Goal: Answer question/provide support

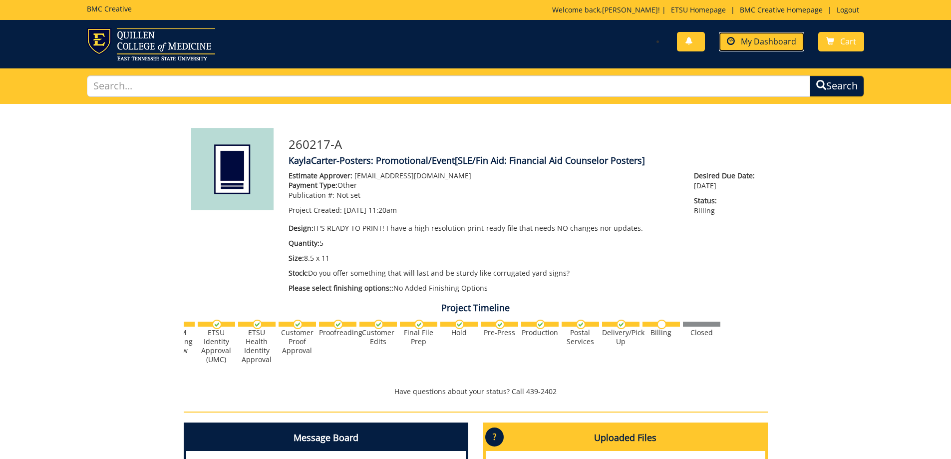
click at [750, 41] on span "My Dashboard" at bounding box center [768, 41] width 55 height 11
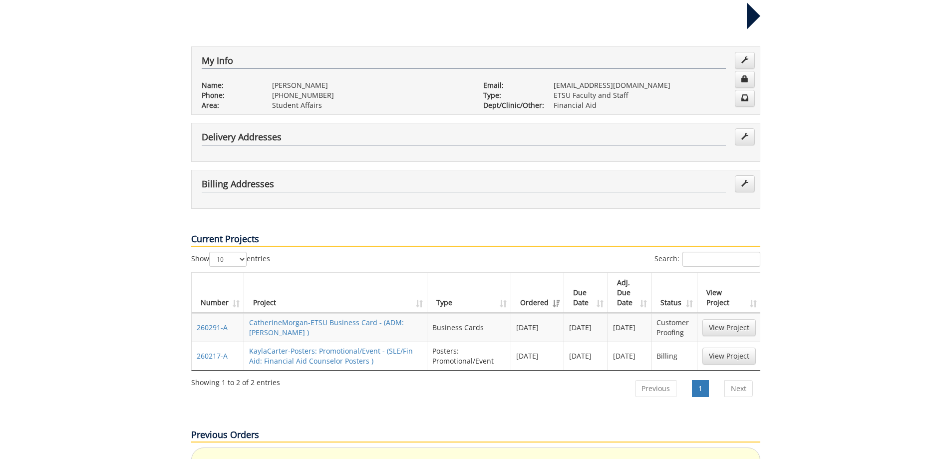
scroll to position [150, 0]
click at [736, 318] on link "View Project" at bounding box center [728, 326] width 53 height 17
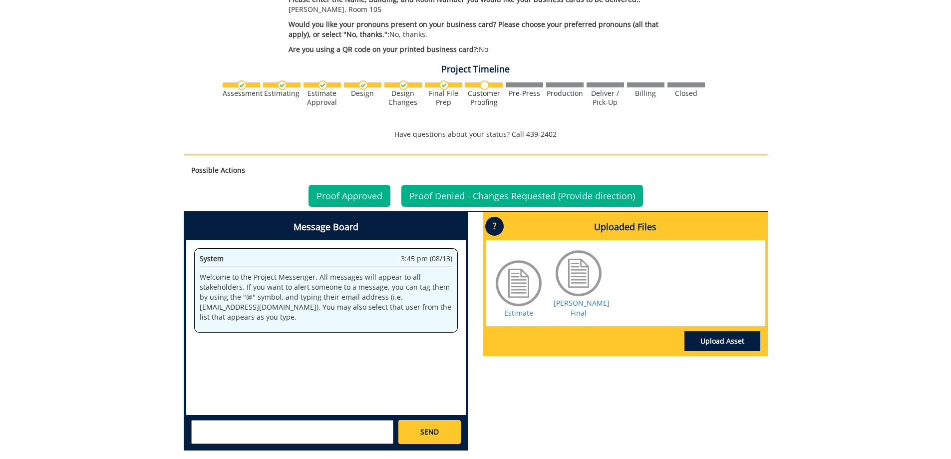
scroll to position [599, 0]
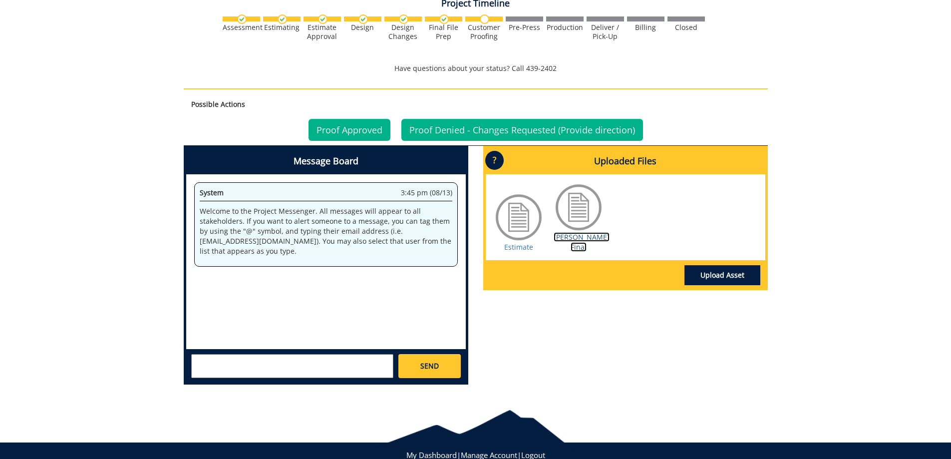
click at [577, 232] on link "[PERSON_NAME] Final" at bounding box center [582, 241] width 56 height 19
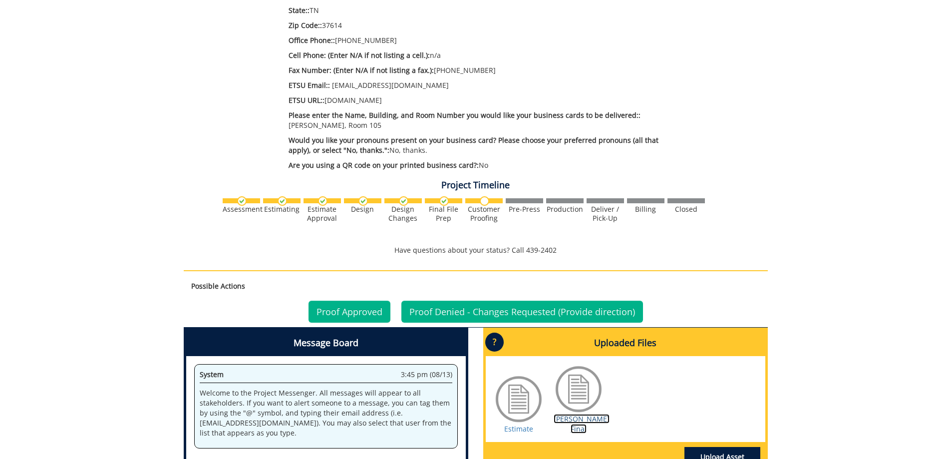
scroll to position [549, 0]
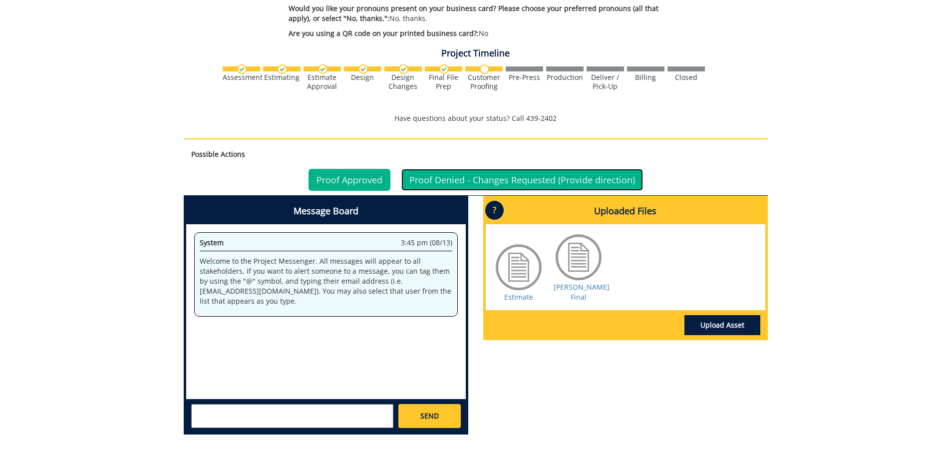
click at [544, 169] on link "Proof Denied - Changes Requested (Provide direction)" at bounding box center [522, 180] width 242 height 22
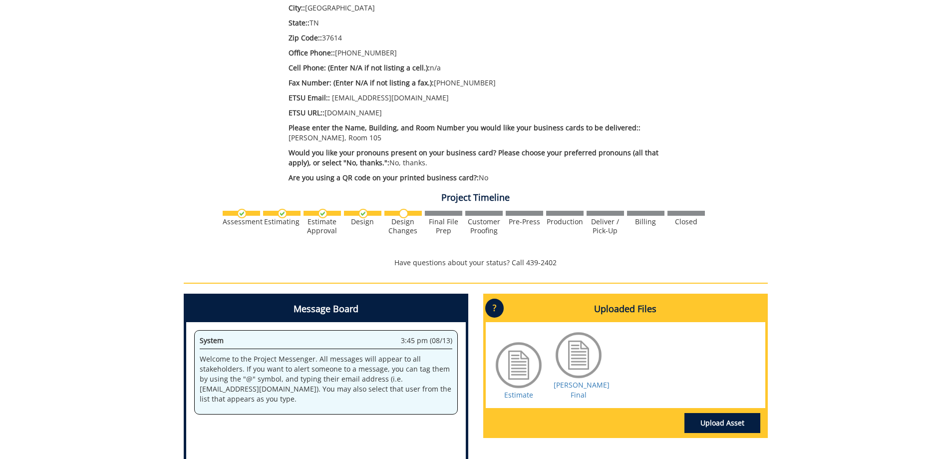
scroll to position [573, 0]
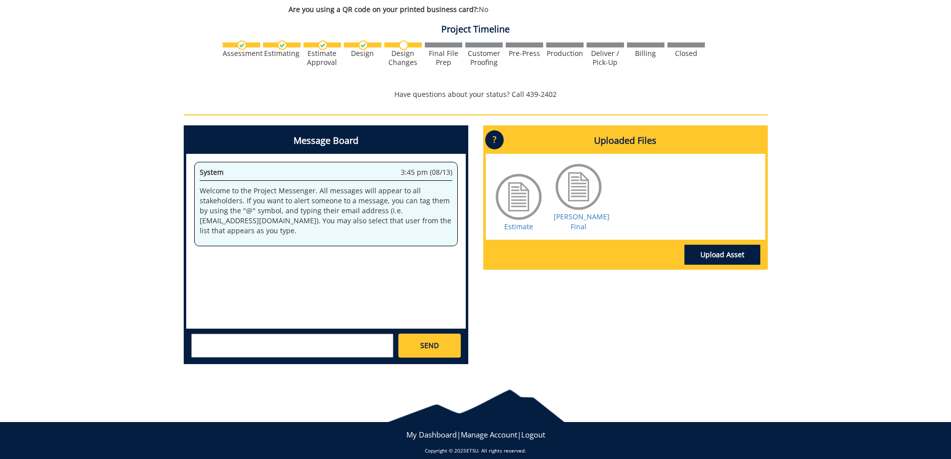
click at [253, 335] on textarea at bounding box center [292, 345] width 202 height 24
click at [577, 212] on link "Carr BC Final" at bounding box center [582, 221] width 56 height 19
click at [319, 341] on textarea "Card says Admissions Counselor. Job Title entered when ordered is Financial Aid…" at bounding box center [292, 345] width 202 height 24
type textarea "Card says Admissions Counselor. Job Title entered when ordered is Financial Aid…"
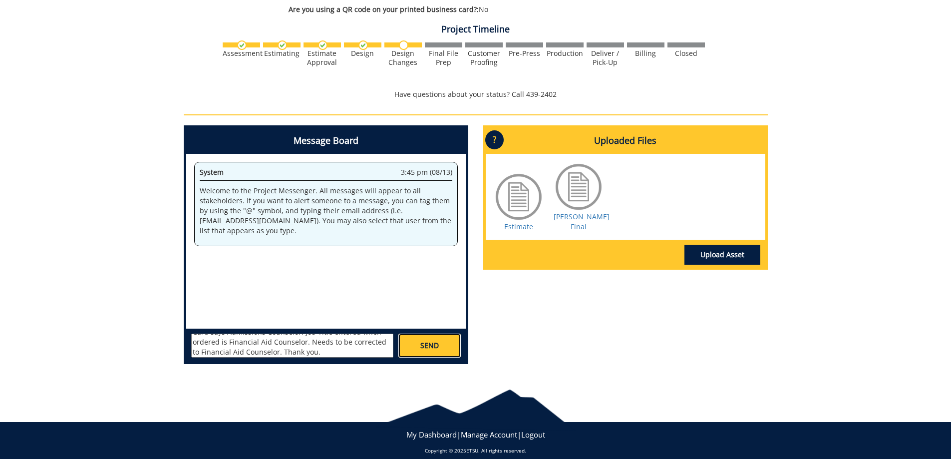
click at [443, 337] on link "SEND" at bounding box center [429, 345] width 62 height 24
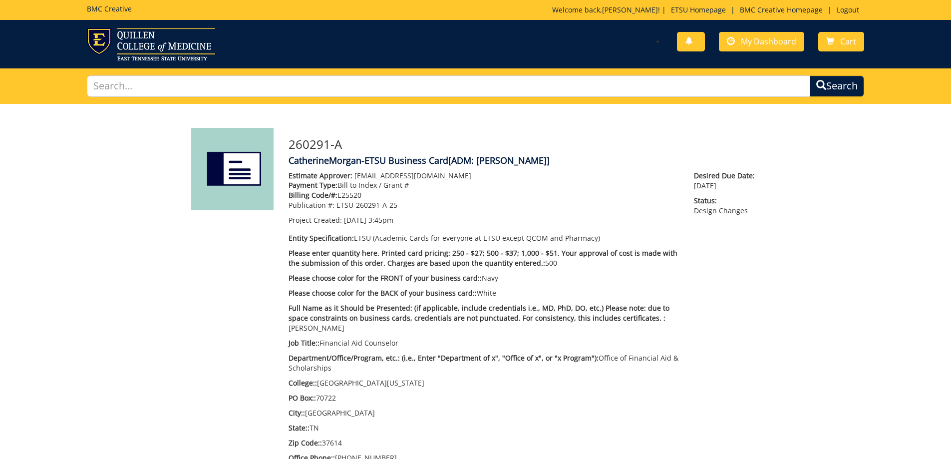
scroll to position [327, 0]
click at [774, 45] on span "My Dashboard" at bounding box center [768, 41] width 55 height 11
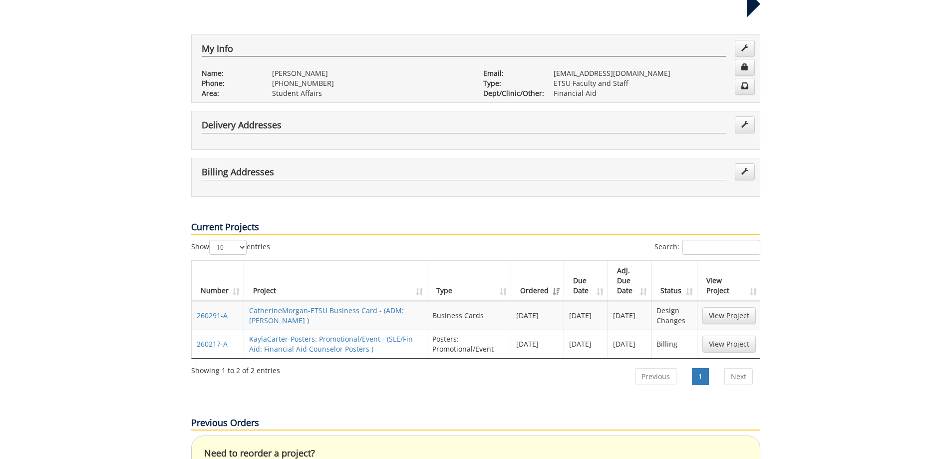
scroll to position [200, 0]
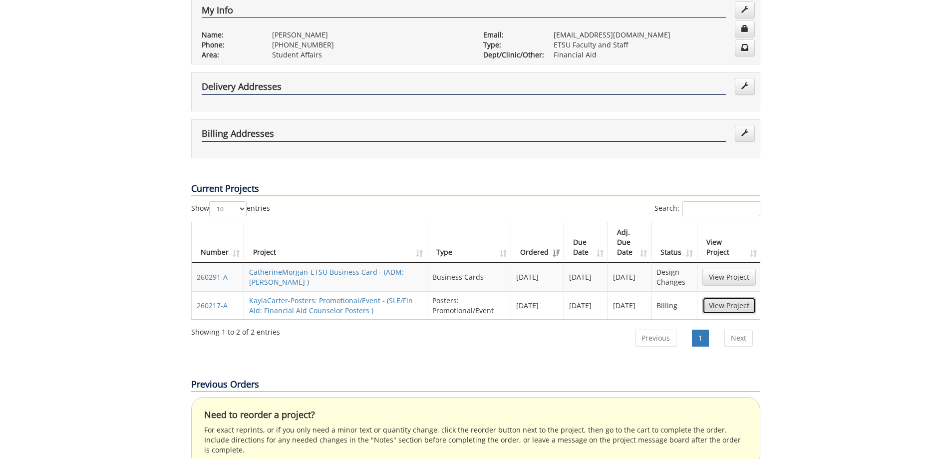
click at [721, 297] on link "View Project" at bounding box center [728, 305] width 53 height 17
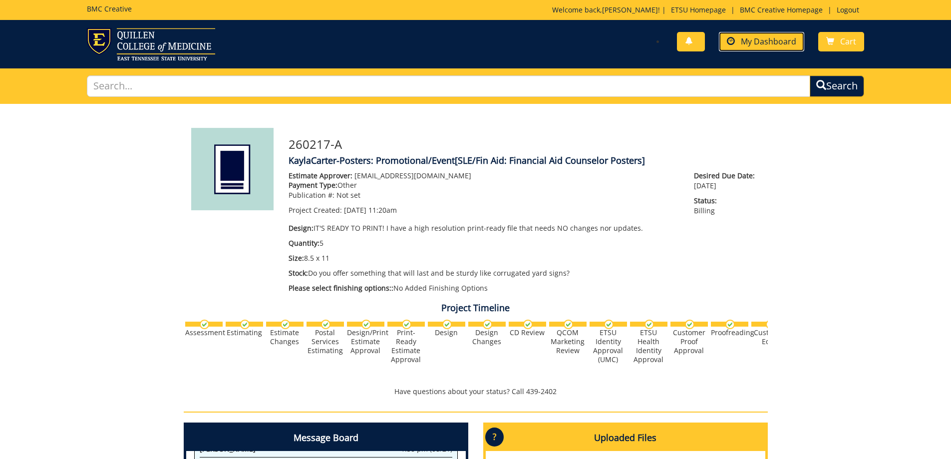
click at [767, 41] on span "My Dashboard" at bounding box center [768, 41] width 55 height 11
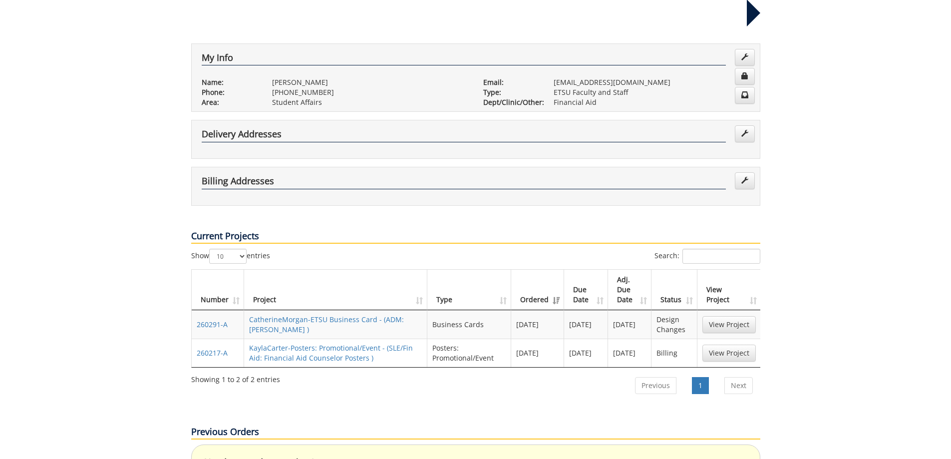
scroll to position [200, 0]
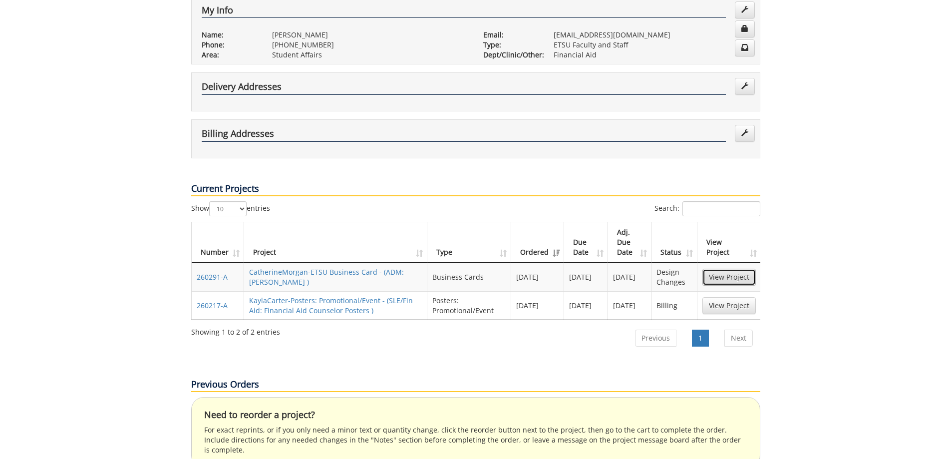
click at [743, 269] on link "View Project" at bounding box center [728, 277] width 53 height 17
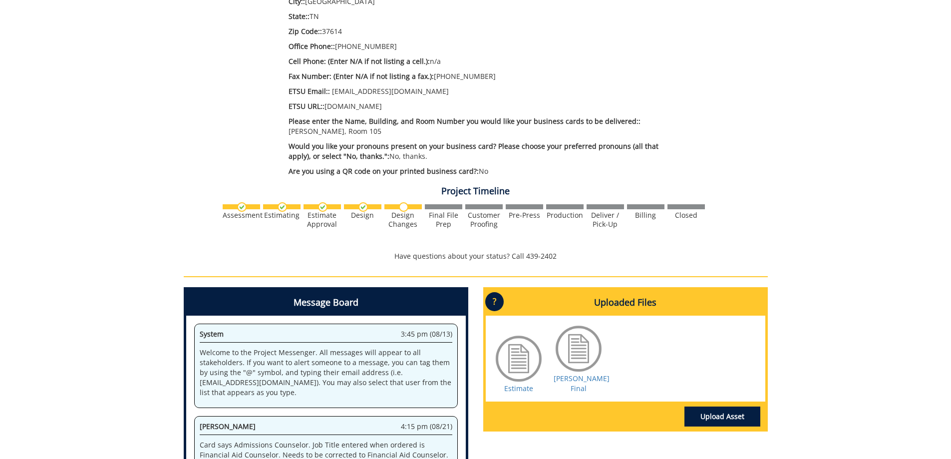
scroll to position [224, 0]
